Goal: Transaction & Acquisition: Purchase product/service

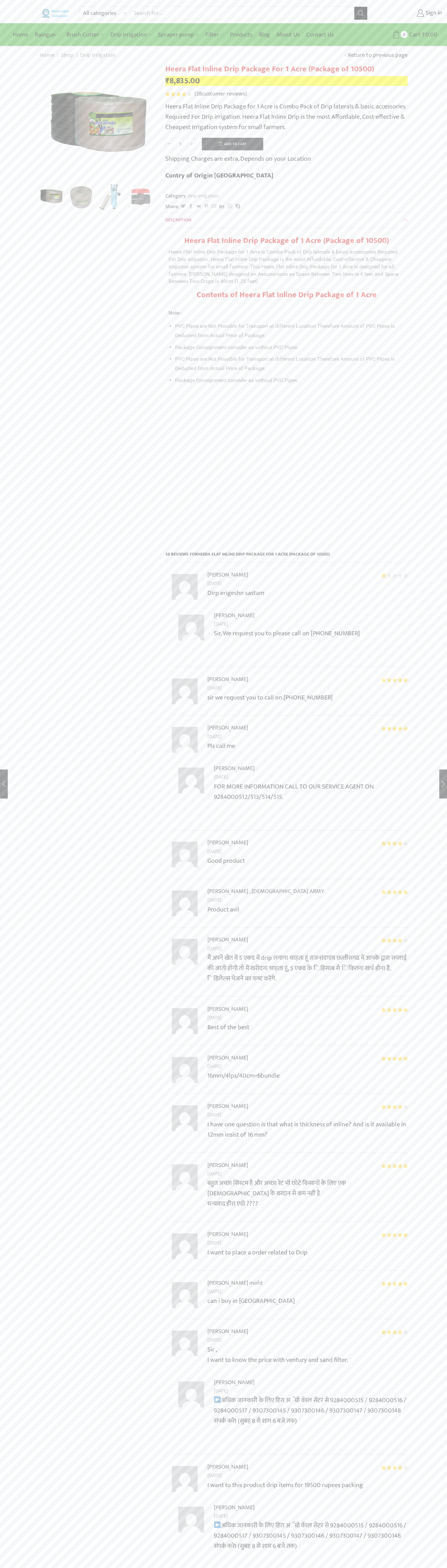
click at [233, 144] on button "Add to cart" at bounding box center [232, 144] width 62 height 13
click at [404, 35] on span "Cart" at bounding box center [403, 35] width 13 height 9
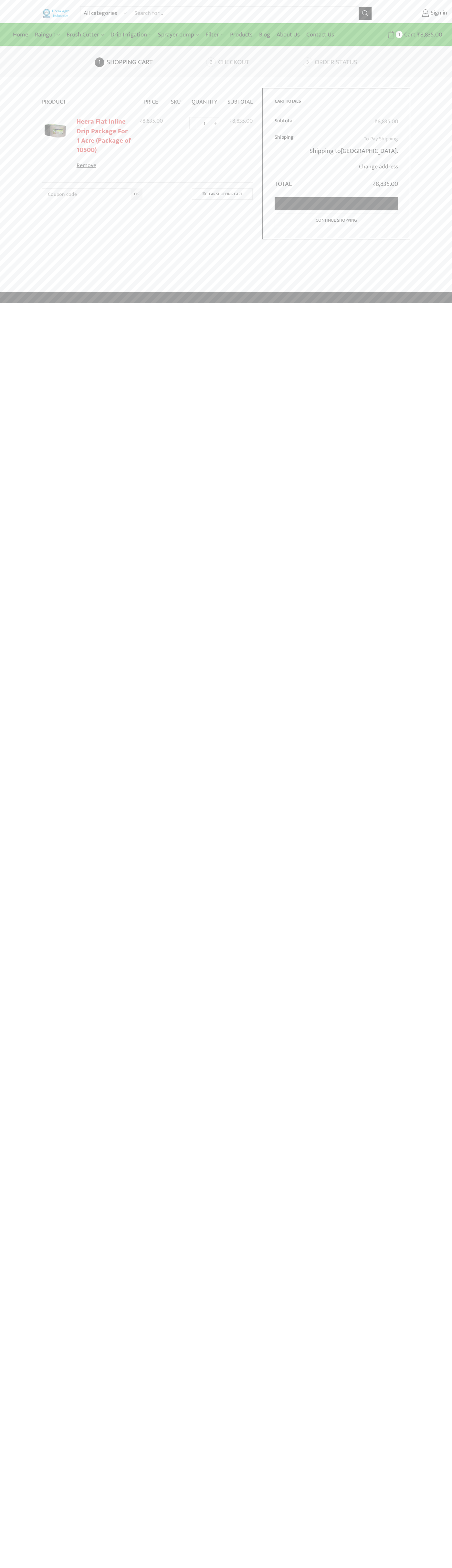
click at [336, 204] on link "Proceed to checkout" at bounding box center [336, 204] width 123 height 13
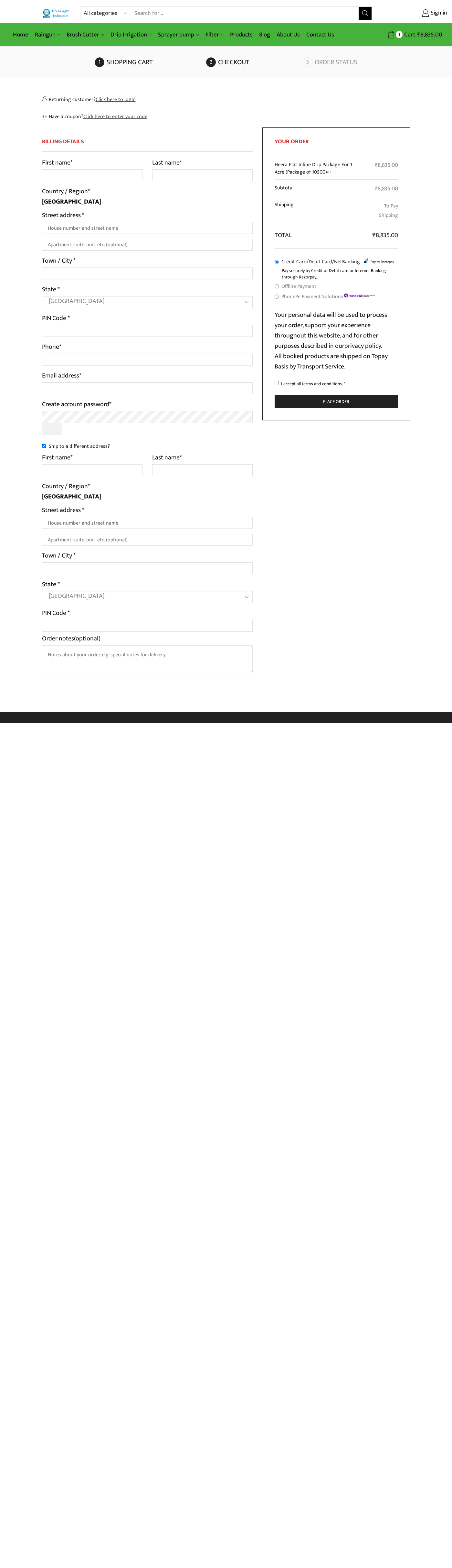
select select "MH"
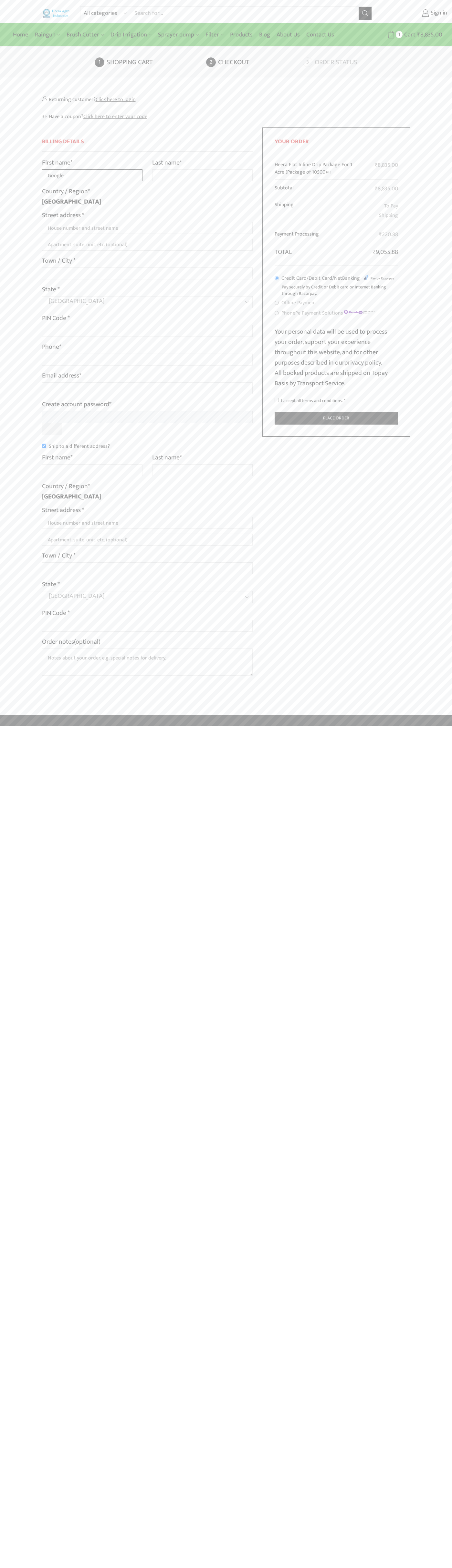
type input "Google"
type input "Storebot"
type input "1600 Amphitheatre Parkway"
type input "First floor"
type input "mountain view"
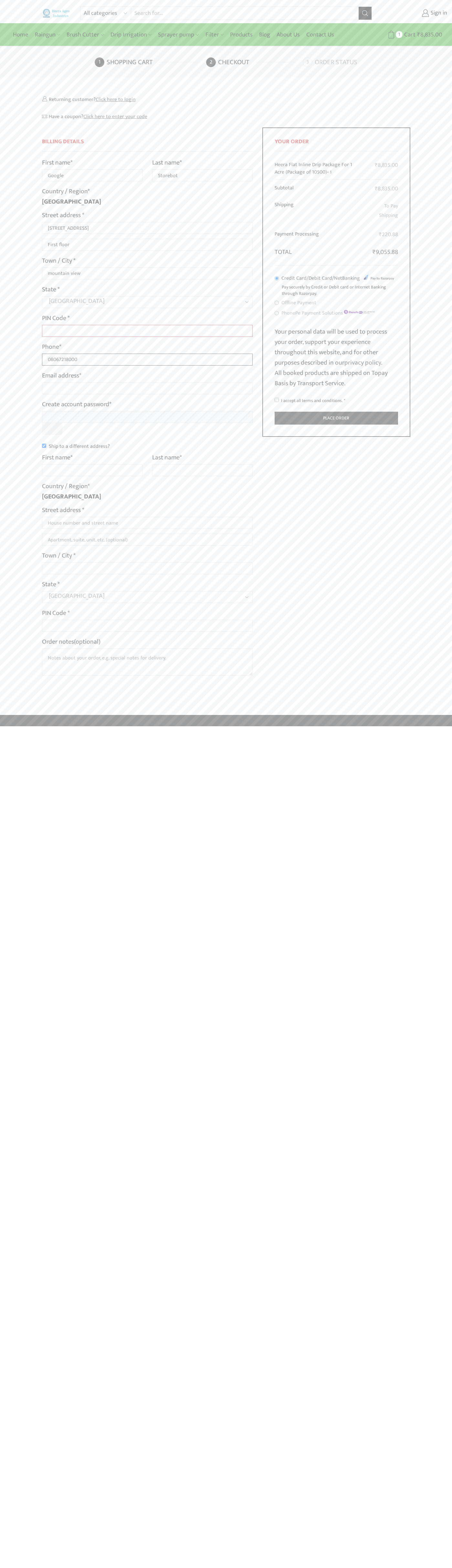
type input "08067218000"
type input "johnsmith010@storebotmail.joonix.net"
type input "Google"
type input "Storebot"
type input "1600 Amphitheatre Parkway"
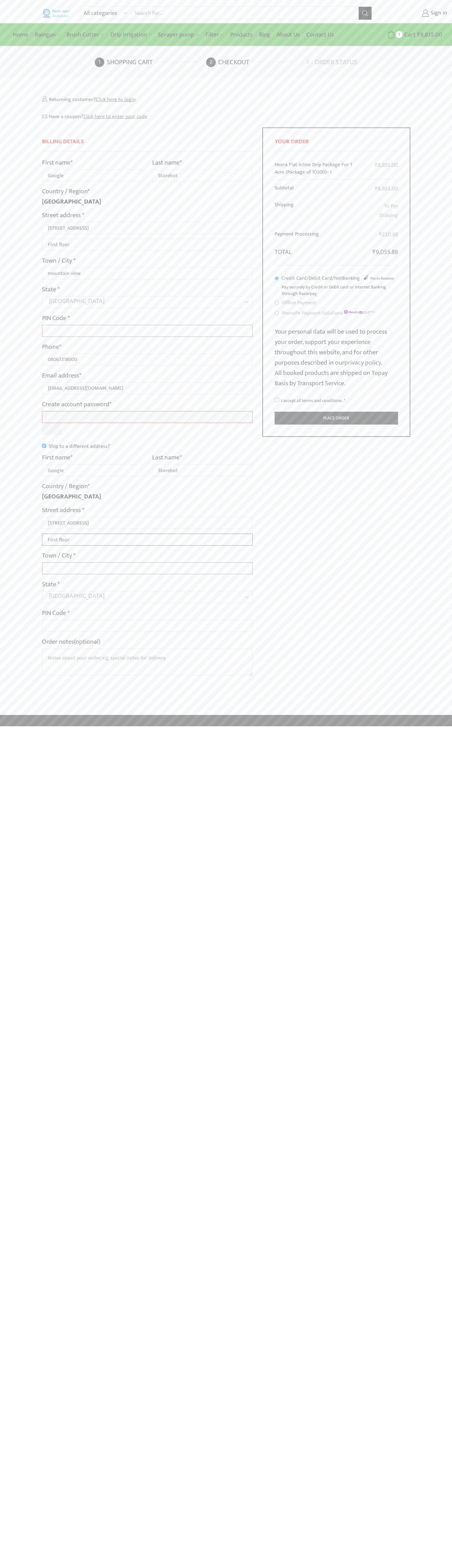
type input "First floor"
type input "mountain view"
click at [277, 400] on input "I accept all terms and conditions. *" at bounding box center [277, 400] width 4 height 4
checkbox input "true"
click at [72, 642] on label "Order notes (optional)" at bounding box center [71, 642] width 58 height 10
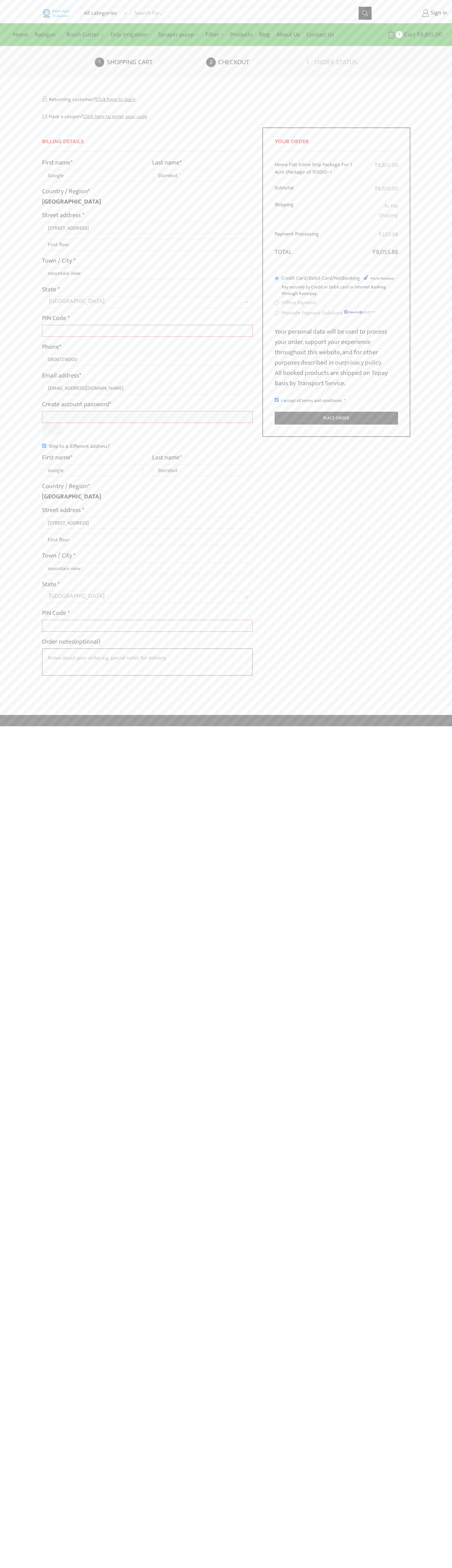
click at [72, 648] on textarea "Order notes (optional)" at bounding box center [147, 662] width 211 height 27
type input "Google"
type input "Storebot"
type input "1600 Amphitheatre Parkway"
type input "First floor"
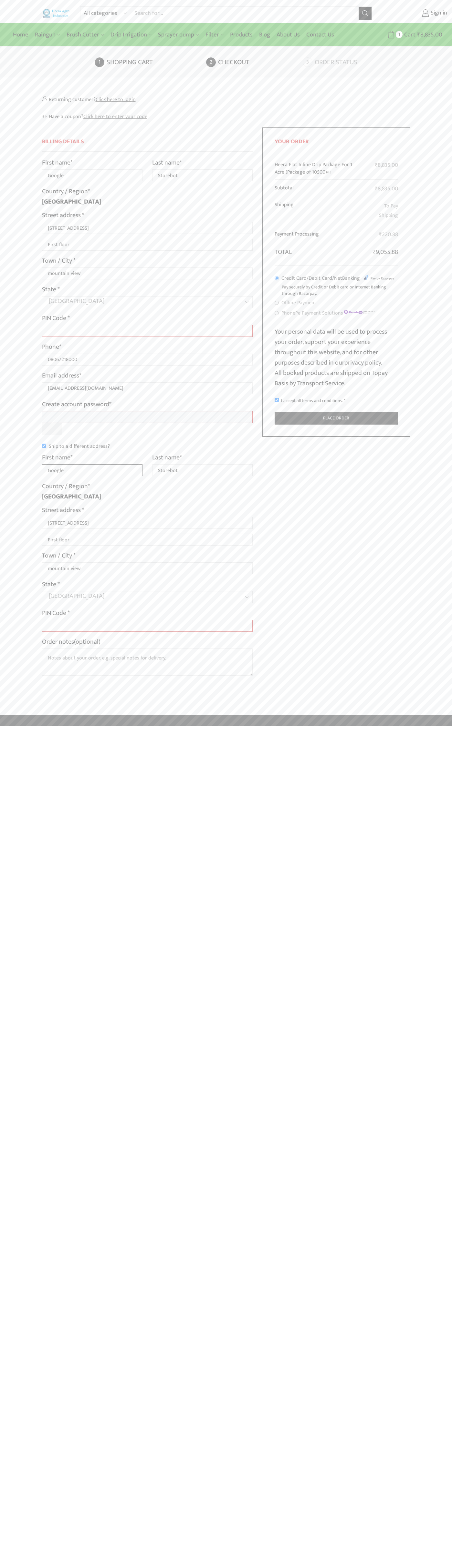
type input "Google"
type input "Storebot"
type input "1600 Amphitheatre Parkway"
type input "First floor"
click at [72, 642] on label "Order notes (optional)" at bounding box center [71, 642] width 58 height 10
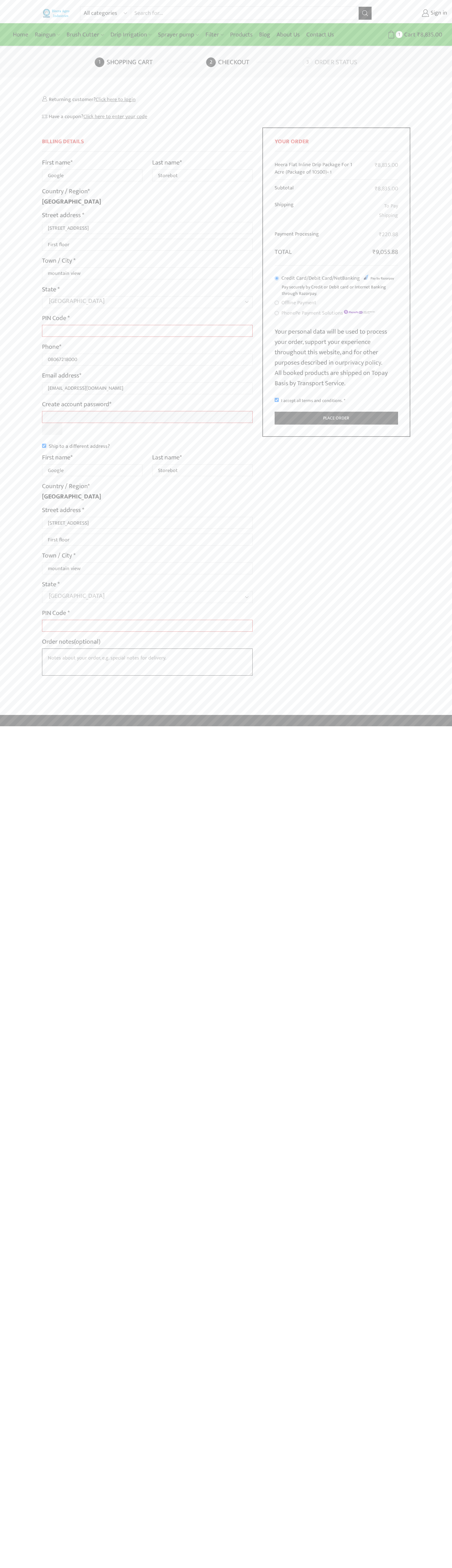
click at [72, 648] on textarea "Order notes (optional)" at bounding box center [147, 662] width 211 height 27
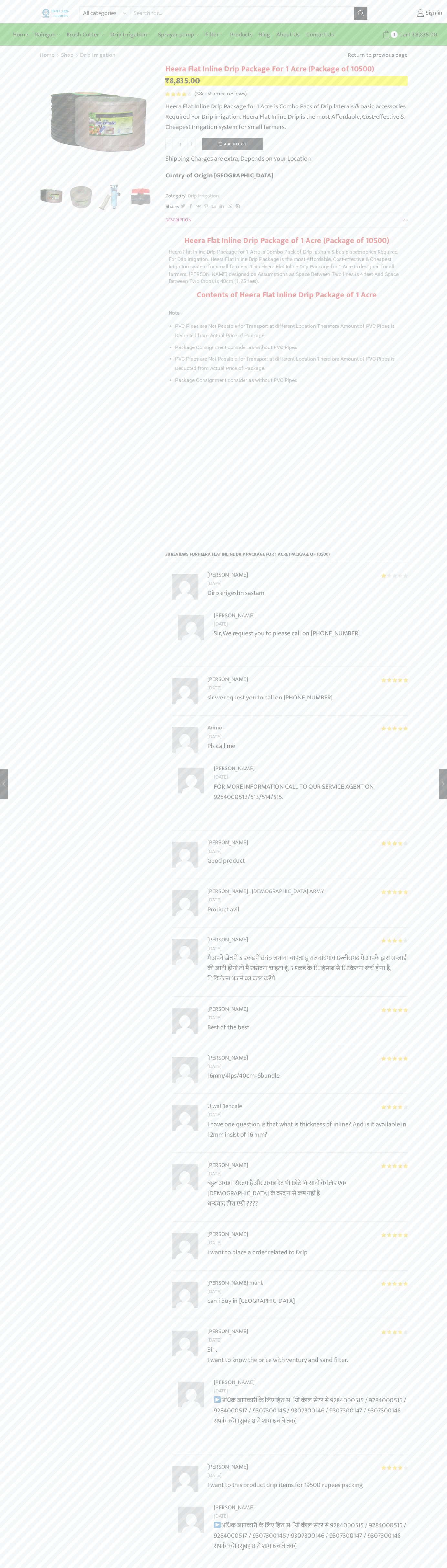
click at [178, 94] on span "38" at bounding box center [178, 94] width 27 height 4
